Goal: Contribute content: Add original content to the website for others to see

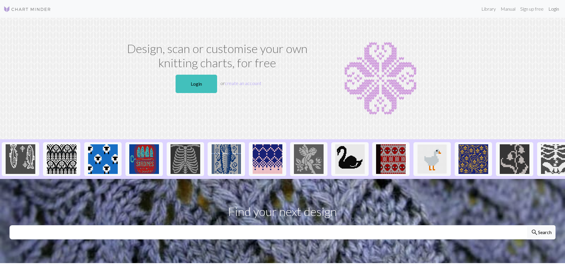
click at [547, 11] on link "Login" at bounding box center [553, 9] width 15 height 12
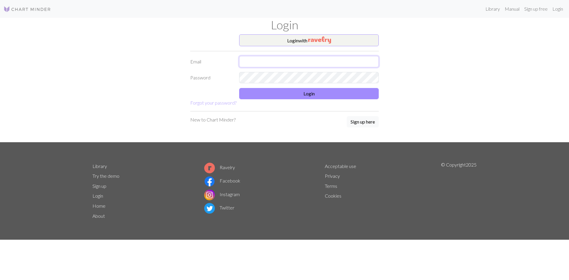
click at [297, 64] on input "text" at bounding box center [309, 61] width 140 height 11
type input "[EMAIL_ADDRESS][DOMAIN_NAME]"
click at [299, 91] on button "Login" at bounding box center [309, 93] width 140 height 11
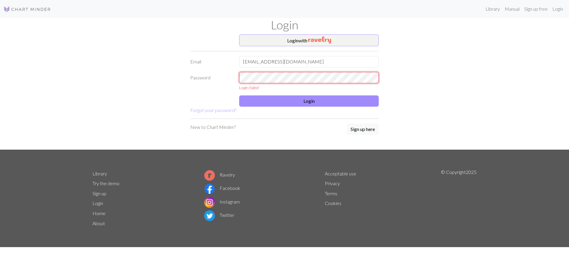
click at [212, 76] on div "Password Login failed" at bounding box center [285, 81] width 196 height 19
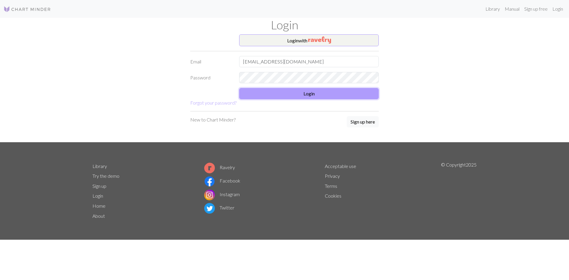
click at [282, 95] on button "Login" at bounding box center [309, 93] width 140 height 11
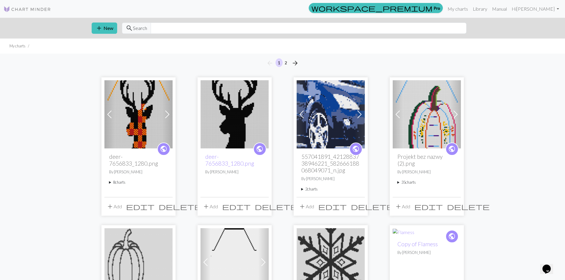
click at [140, 126] on img at bounding box center [138, 114] width 68 height 68
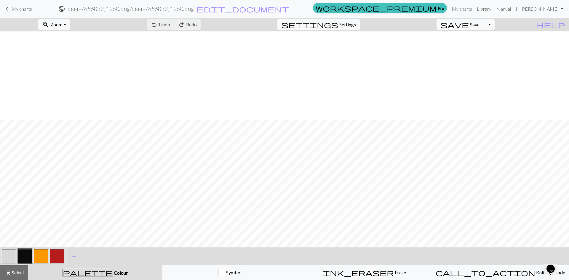
scroll to position [208, 0]
click at [37, 256] on button "button" at bounding box center [41, 256] width 14 height 14
click at [170, 24] on span "Undo" at bounding box center [164, 25] width 11 height 6
click at [53, 257] on button "button" at bounding box center [57, 256] width 14 height 14
click at [480, 26] on span "Save" at bounding box center [474, 25] width 9 height 6
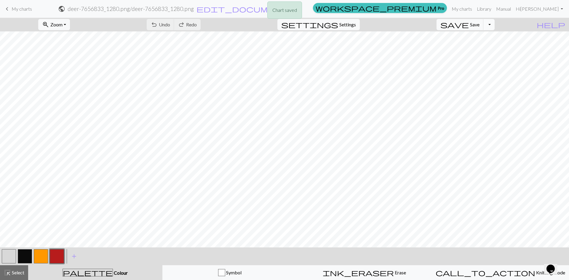
click at [495, 26] on button "Toggle Dropdown" at bounding box center [489, 24] width 11 height 11
click at [481, 37] on button "file_copy Save a copy" at bounding box center [446, 37] width 98 height 9
click at [475, 7] on link "My charts" at bounding box center [462, 9] width 25 height 12
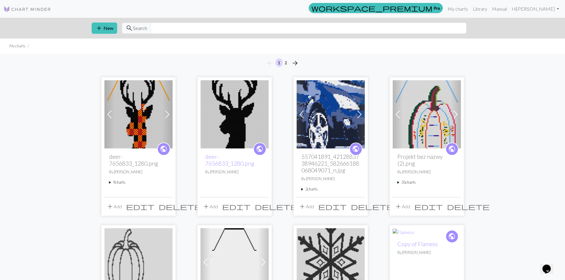
click at [130, 132] on img at bounding box center [138, 114] width 68 height 68
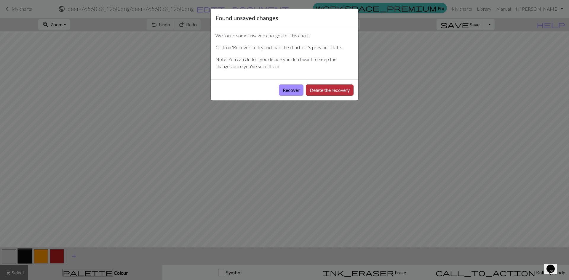
click at [342, 88] on button "Delete the recovery" at bounding box center [330, 90] width 48 height 11
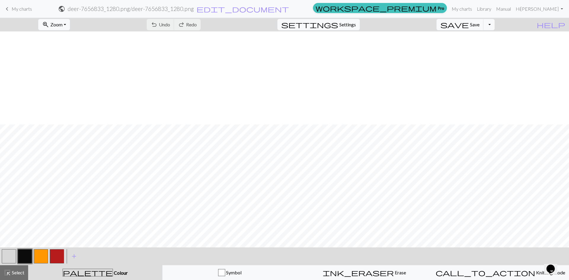
scroll to position [178, 0]
click at [52, 256] on button "button" at bounding box center [57, 256] width 14 height 14
click at [480, 25] on span "Save" at bounding box center [474, 25] width 9 height 6
click at [495, 27] on button "Toggle Dropdown" at bounding box center [489, 24] width 11 height 11
click at [484, 37] on button "file_copy Save a copy" at bounding box center [446, 37] width 98 height 9
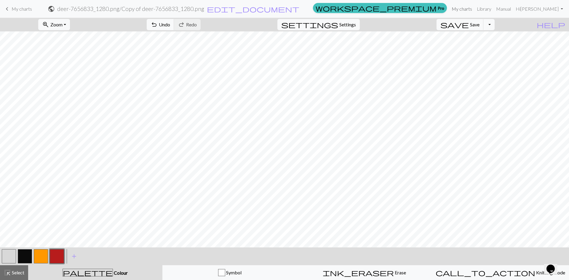
click at [475, 8] on link "My charts" at bounding box center [462, 9] width 25 height 12
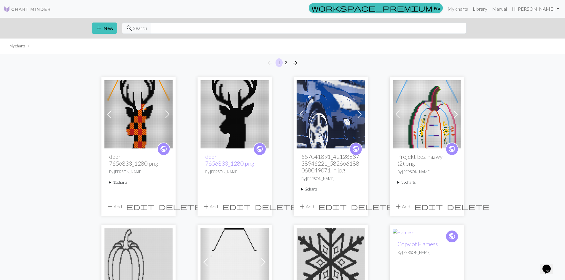
click at [139, 121] on img at bounding box center [138, 114] width 68 height 68
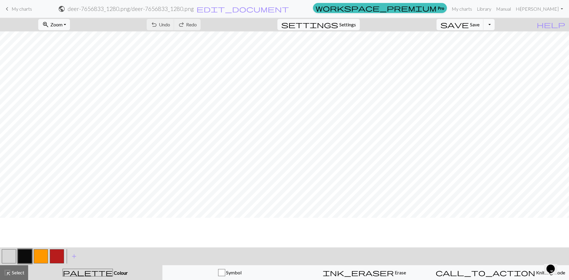
scroll to position [237, 0]
click at [58, 255] on button "button" at bounding box center [57, 256] width 14 height 14
drag, startPoint x: 43, startPoint y: 259, endPoint x: 52, endPoint y: 250, distance: 12.0
click at [43, 258] on button "button" at bounding box center [41, 256] width 14 height 14
click at [58, 256] on button "button" at bounding box center [57, 256] width 14 height 14
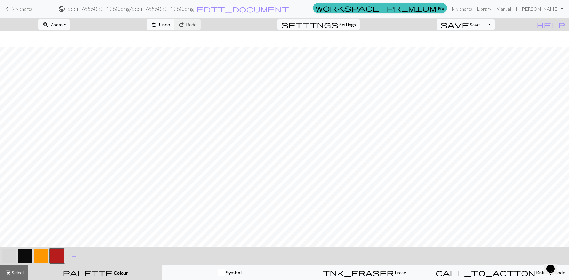
scroll to position [349, 0]
click at [54, 253] on button "button" at bounding box center [57, 256] width 14 height 14
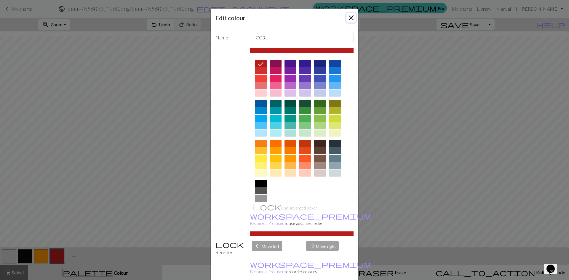
click at [351, 17] on button "Close" at bounding box center [351, 17] width 9 height 9
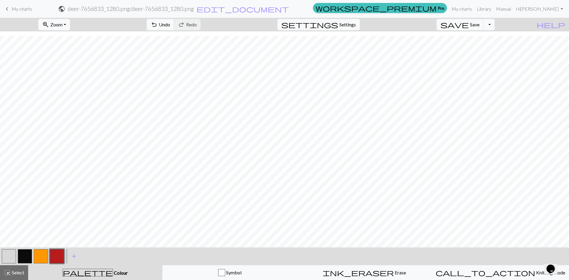
click at [44, 252] on button "button" at bounding box center [41, 256] width 14 height 14
click at [61, 260] on button "button" at bounding box center [57, 256] width 14 height 14
click at [41, 257] on button "button" at bounding box center [41, 256] width 14 height 14
click at [55, 254] on button "button" at bounding box center [57, 256] width 14 height 14
click at [43, 256] on button "button" at bounding box center [41, 256] width 14 height 14
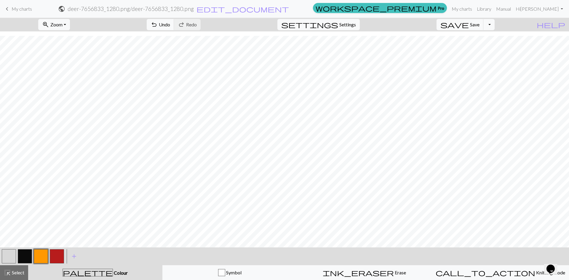
click at [53, 257] on button "button" at bounding box center [57, 256] width 14 height 14
click at [42, 256] on button "button" at bounding box center [41, 256] width 14 height 14
click at [60, 256] on button "button" at bounding box center [57, 256] width 14 height 14
click at [70, 25] on button "zoom_in Zoom Zoom" at bounding box center [54, 24] width 32 height 11
click at [65, 36] on button "Fit all" at bounding box center [62, 37] width 47 height 9
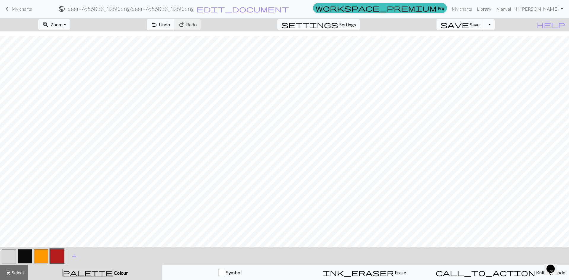
scroll to position [76, 0]
click at [480, 26] on span "Save" at bounding box center [474, 25] width 9 height 6
click at [480, 25] on span "Save" at bounding box center [474, 25] width 9 height 6
click at [498, 25] on div "Chart saved Chart saved" at bounding box center [284, 23] width 569 height 47
click at [495, 25] on button "Toggle Dropdown" at bounding box center [489, 24] width 11 height 11
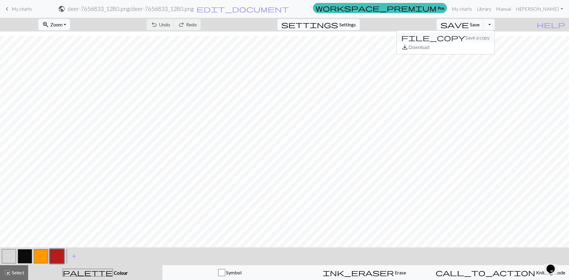
click at [484, 37] on button "file_copy Save a copy" at bounding box center [446, 37] width 98 height 9
click at [475, 9] on link "My charts" at bounding box center [462, 9] width 25 height 12
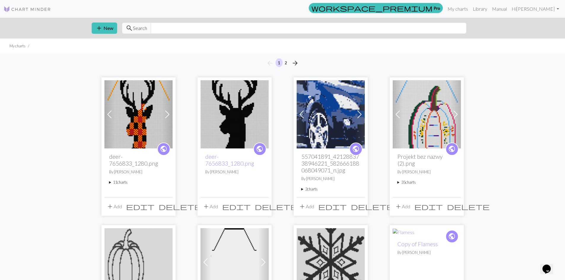
click at [142, 131] on img at bounding box center [138, 114] width 68 height 68
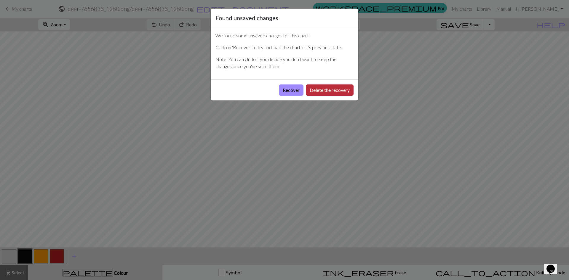
click at [324, 89] on button "Delete the recovery" at bounding box center [330, 90] width 48 height 11
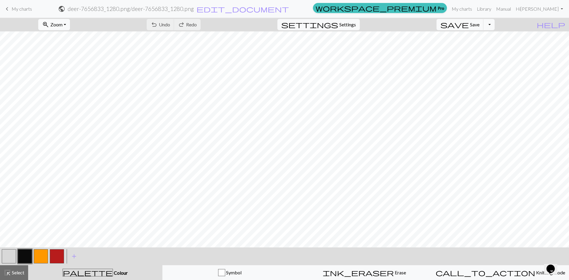
click at [63, 25] on span "Zoom" at bounding box center [56, 25] width 12 height 6
click at [69, 38] on button "Fit all" at bounding box center [62, 37] width 47 height 9
drag, startPoint x: 38, startPoint y: 256, endPoint x: 86, endPoint y: 243, distance: 49.6
click at [38, 255] on button "button" at bounding box center [41, 256] width 14 height 14
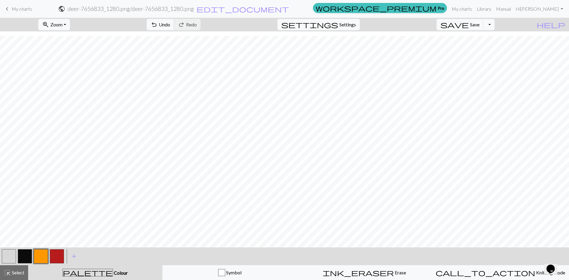
click at [60, 254] on button "button" at bounding box center [57, 256] width 14 height 14
click at [170, 26] on span "Undo" at bounding box center [164, 25] width 11 height 6
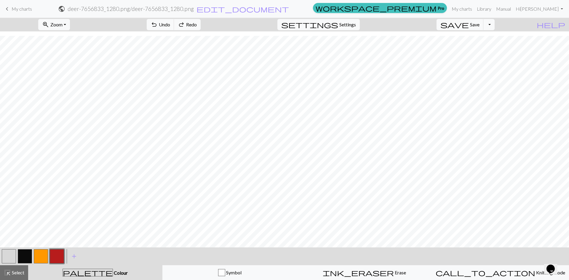
click at [41, 254] on button "button" at bounding box center [41, 256] width 14 height 14
click at [22, 257] on button "button" at bounding box center [25, 256] width 14 height 14
